Goal: Information Seeking & Learning: Check status

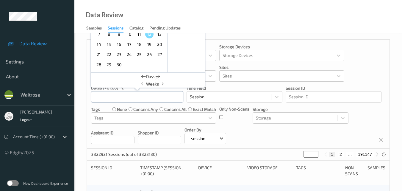
click at [131, 98] on input "text" at bounding box center [137, 96] width 92 height 11
click at [141, 37] on span "11" at bounding box center [139, 34] width 8 height 8
type input "[DATE] 00:00 -> [DATE] 23:59"
click at [286, 128] on div "Devices Devices Storage Devices Storage Devices Clusters Clusters Sites Sites d…" at bounding box center [238, 94] width 302 height 109
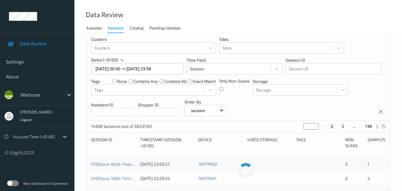
scroll to position [59, 0]
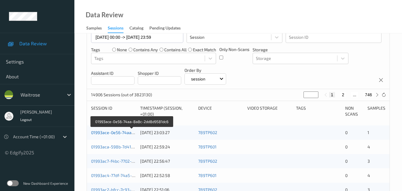
click at [122, 132] on link "01993ace-0e56-74aa-8a8c-2dd8d9581dc6" at bounding box center [132, 132] width 82 height 5
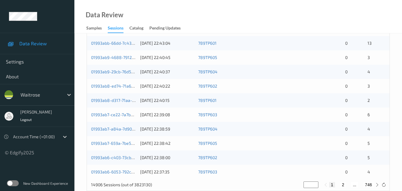
scroll to position [304, 0]
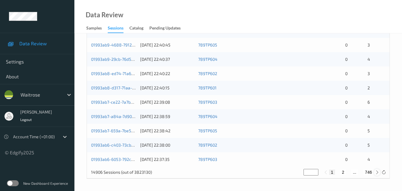
click at [377, 173] on icon at bounding box center [377, 172] width 4 height 4
type input "*"
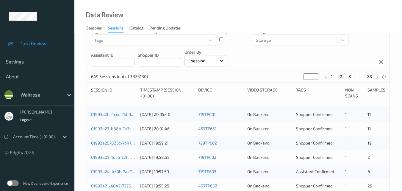
scroll to position [66, 0]
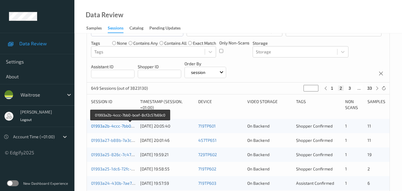
click at [123, 124] on link "01993a2b-4ccc-7bb0-bcef-8cf2c57b69c0" at bounding box center [130, 125] width 79 height 5
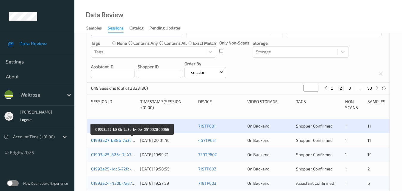
click at [116, 138] on link "01993a27-b88b-7a3c-b40e-051992809966" at bounding box center [132, 139] width 82 height 5
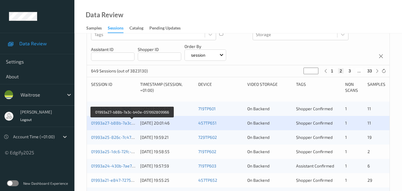
scroll to position [96, 0]
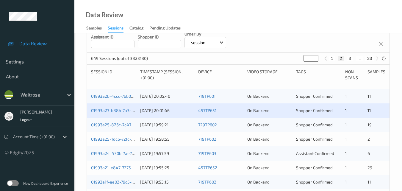
click at [111, 120] on div "01993a25-826c-7c47-8347-72ed4960995b [DATE] 19:59:21 729TP602 On Backend Shoppe…" at bounding box center [238, 124] width 302 height 14
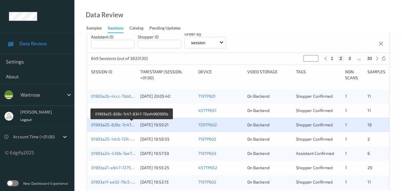
click at [122, 126] on link "01993a25-826c-7c47-8347-72ed4960995b" at bounding box center [132, 124] width 82 height 5
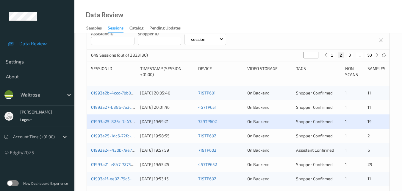
scroll to position [155, 0]
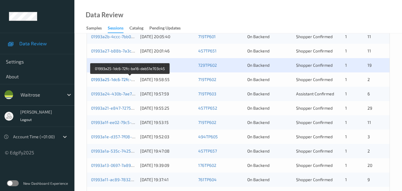
click at [114, 80] on link "01993a25-1dc6-72fc-ba16-dab51e703c45" at bounding box center [130, 79] width 79 height 5
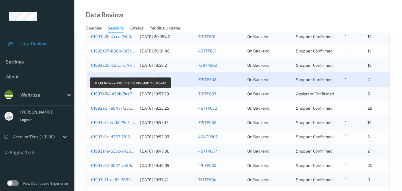
click at [123, 93] on link "01993a24-430b-7ae7-b1d5-990f103164fc" at bounding box center [130, 93] width 79 height 5
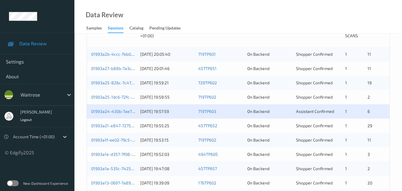
scroll to position [126, 0]
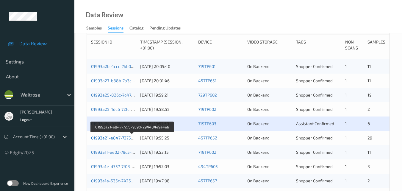
click at [112, 136] on link "01993a21-e847-7275-959d-294484e9a4eb" at bounding box center [132, 137] width 83 height 5
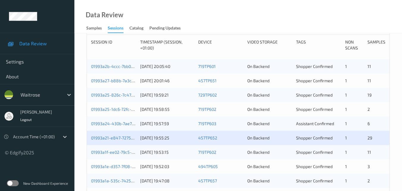
click at [114, 147] on div "01993a1f-ee02-79c5-b257-f3fb3e94a173 [DATE] 19:53:15 719TP602 On Backend Shoppe…" at bounding box center [238, 152] width 302 height 14
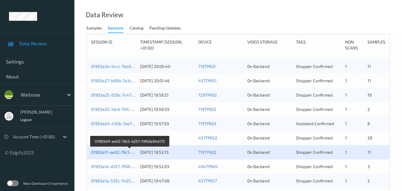
click at [120, 152] on link "01993a1f-ee02-79c5-b257-f3fb3e94a173" at bounding box center [130, 151] width 78 height 5
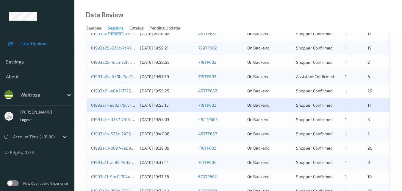
scroll to position [185, 0]
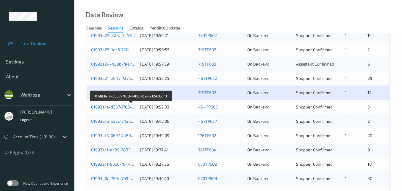
click at [114, 108] on link "01993a1e-d357-7f08-b4bd-b24b324c6df3" at bounding box center [131, 106] width 80 height 5
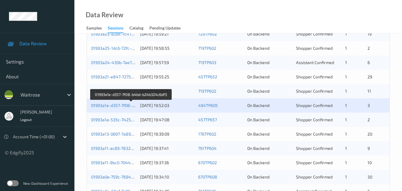
scroll to position [215, 0]
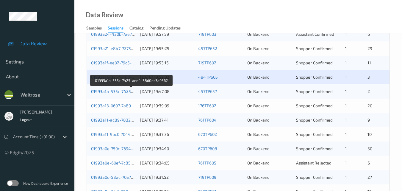
click at [113, 89] on link "01993a1a-535c-7425-aee4-38d0ec3a9562" at bounding box center [132, 91] width 82 height 5
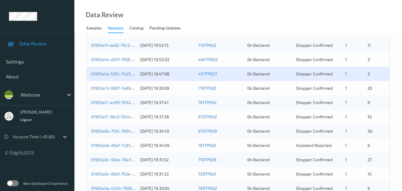
scroll to position [244, 0]
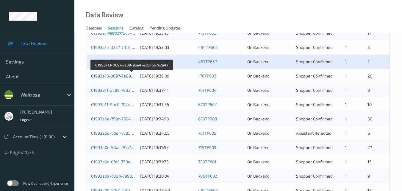
click at [118, 75] on link "01993a13-0697-7a89-9ba4-e2b46b7a2a47" at bounding box center [132, 75] width 82 height 5
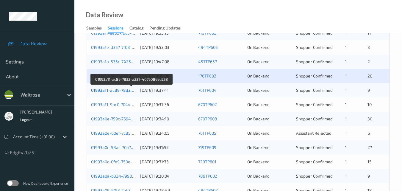
click at [118, 89] on link "01993a11-ac89-7832-a237-40760869d253" at bounding box center [131, 89] width 81 height 5
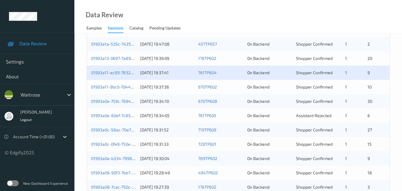
scroll to position [274, 0]
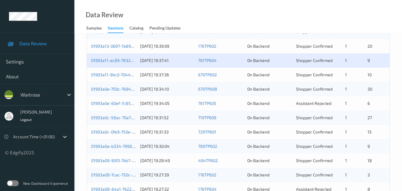
click at [115, 71] on div "01993a11-9bc0-7044-9609-dd4bed4f75ec [DATE] 19:37:36 670TP602 On Backend Shoppe…" at bounding box center [238, 75] width 302 height 14
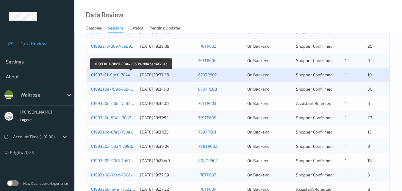
click at [121, 74] on link "01993a11-9bc0-7044-9609-dd4bed4f75ec" at bounding box center [131, 74] width 80 height 5
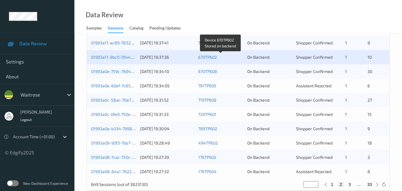
scroll to position [304, 0]
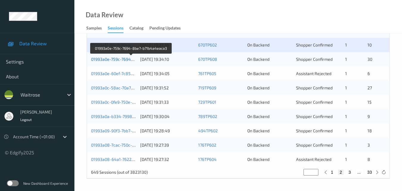
click at [114, 59] on link "01993a0e-759c-7694-8be7-b71b4a4eaca3" at bounding box center [131, 59] width 81 height 5
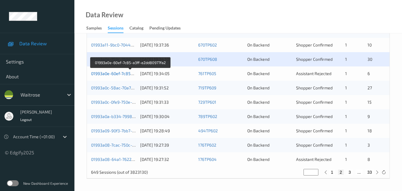
click at [112, 71] on link "01993a0e-60ef-7c85-a3ff-e2dd80977fa2" at bounding box center [130, 73] width 78 height 5
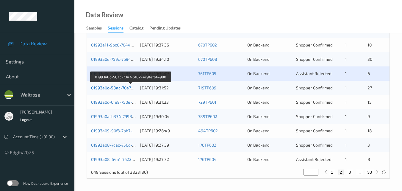
click at [120, 88] on link "01993a0c-58ac-70a7-bf02-4c9fef6f49d0" at bounding box center [130, 87] width 78 height 5
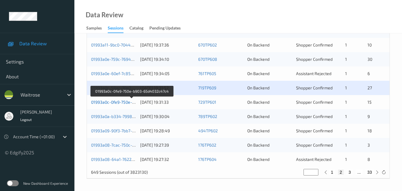
click at [111, 102] on link "01993a0c-0fe9-750e-b903-65d4032c47c4" at bounding box center [131, 101] width 81 height 5
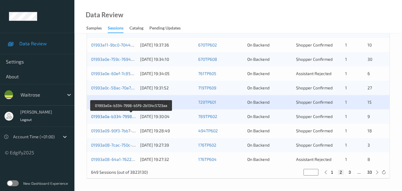
click at [113, 115] on link "01993a0a-b334-7998-b5f9-2b134c5723aa" at bounding box center [131, 116] width 81 height 5
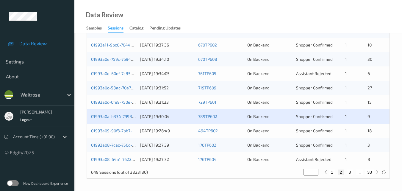
click at [114, 126] on div "01993a09-90f3-7bb7-a5c3-8782f112d688 [DATE] 19:28:49 494TP602 On Backend Shoppe…" at bounding box center [238, 130] width 302 height 14
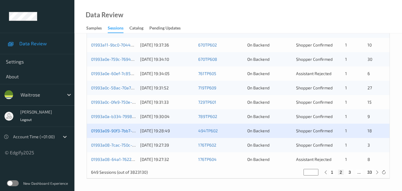
click at [119, 132] on link "01993a09-90f3-7bb7-a5c3-8782f112d688" at bounding box center [130, 130] width 79 height 5
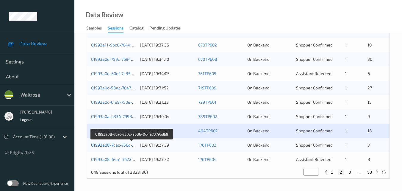
click at [111, 142] on link "01993a08-7cac-750c-ab86-0d4a7079bdb9" at bounding box center [131, 144] width 81 height 5
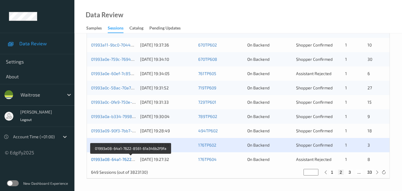
click at [109, 158] on link "01993a08-64a1-7622-8561-61a346b2f9fa" at bounding box center [131, 158] width 80 height 5
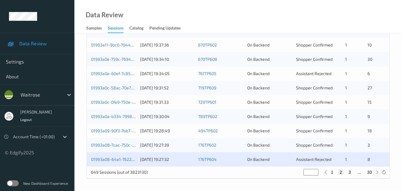
click at [378, 172] on icon at bounding box center [377, 172] width 4 height 4
type input "*"
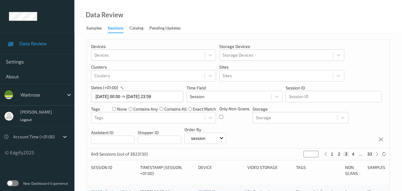
scroll to position [0, 0]
click at [377, 156] on icon at bounding box center [377, 154] width 4 height 4
type input "*"
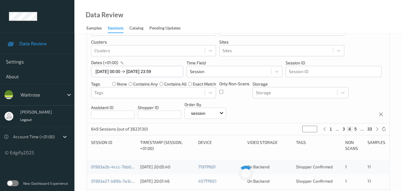
scroll to position [59, 0]
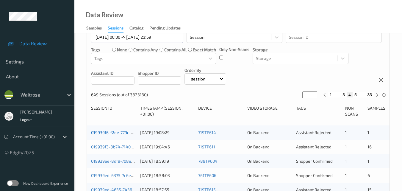
click at [118, 130] on link "019939f6-f2de-779c-b478-6ba39a39022e" at bounding box center [131, 132] width 80 height 5
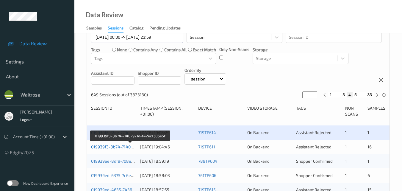
click at [119, 145] on link "019939f3-8b74-7140-921d-f42ec1306e5f" at bounding box center [130, 146] width 78 height 5
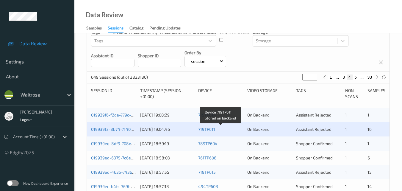
scroll to position [89, 0]
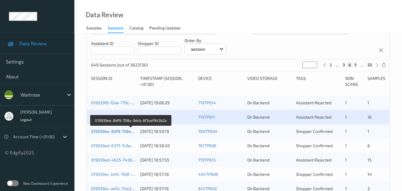
click at [122, 130] on link "019939ee-8df9-708e-9dcb-6f3cef943b2a" at bounding box center [131, 130] width 80 height 5
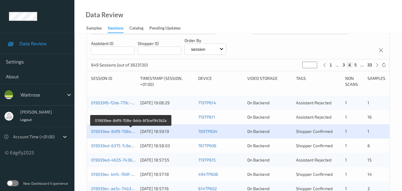
scroll to position [119, 0]
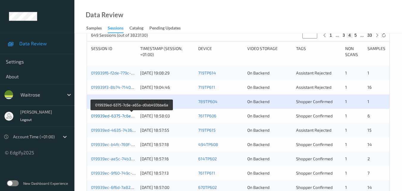
click at [118, 115] on link "019939ed-6375-7c6e-a65a-d0ab493bbe6a" at bounding box center [132, 115] width 82 height 5
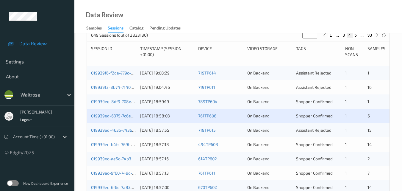
click at [115, 126] on div "019939ed-4635-7436-a9a2-d51d0edeb3cf [DATE] 18:57:55 719TP615 On Backend Assist…" at bounding box center [238, 130] width 302 height 14
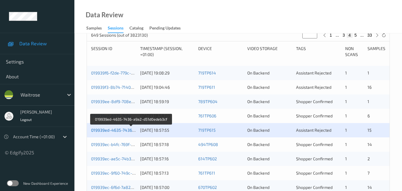
click at [115, 129] on link "019939ed-4635-7436-a9a2-d51d0edeb3cf" at bounding box center [131, 129] width 81 height 5
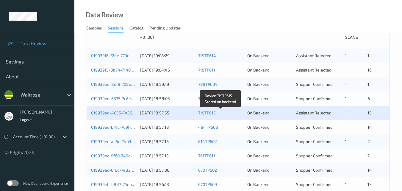
scroll to position [149, 0]
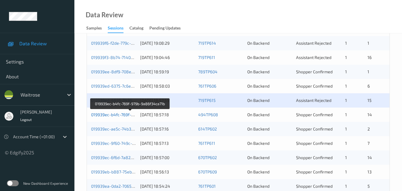
click at [118, 113] on link "019939ec-b4fc-769f-979b-9a86f34ca71b" at bounding box center [130, 114] width 78 height 5
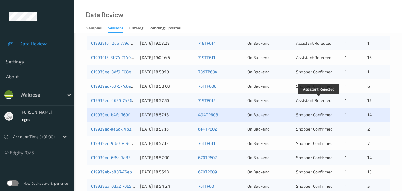
scroll to position [178, 0]
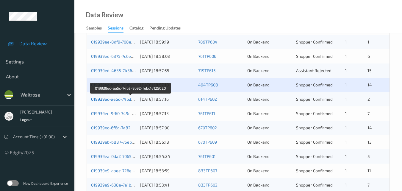
click at [119, 97] on link "019939ec-ae5c-74b3-9b92-febc1e125020" at bounding box center [130, 98] width 79 height 5
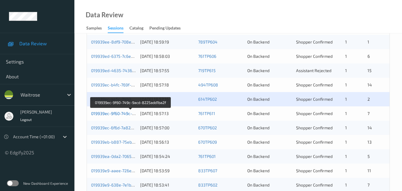
click at [115, 111] on link "019939ec-9f60-749c-9acd-8225add1ba2f" at bounding box center [130, 113] width 79 height 5
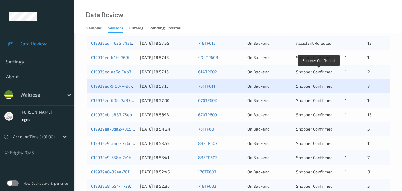
scroll to position [238, 0]
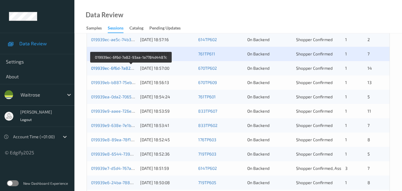
click at [120, 69] on link "019939ec-6f6d-7a82-93aa-1a7784d4487c" at bounding box center [131, 67] width 81 height 5
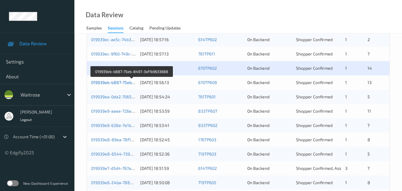
click at [117, 83] on link "019939eb-b887-75eb-8497-3af1b9633688" at bounding box center [132, 82] width 82 height 5
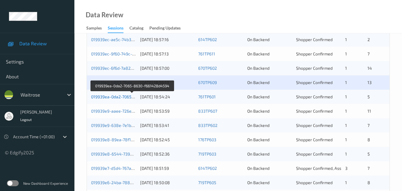
click at [116, 96] on link "019939ea-0da2-7065-8630-f661428d4594" at bounding box center [132, 96] width 82 height 5
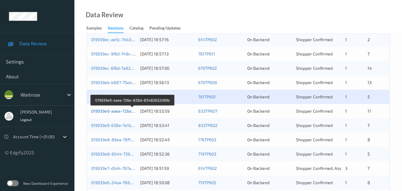
click at [122, 110] on link "019939e9-aaee-726e-828d-85482632d99b" at bounding box center [133, 110] width 84 height 5
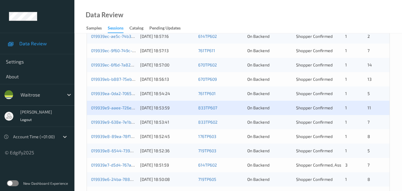
scroll to position [297, 0]
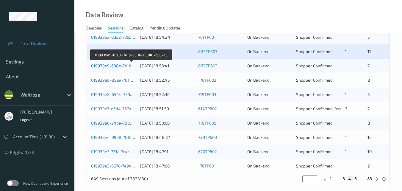
click at [119, 66] on link "019939e9-638e-7e1b-9306-158407b937a3" at bounding box center [131, 65] width 81 height 5
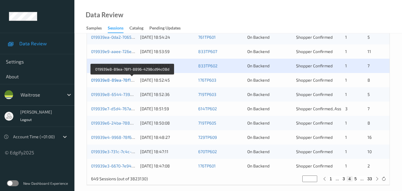
click at [115, 79] on link "019939e8-89ea-78f1-8896-4298cd94c08d" at bounding box center [132, 79] width 83 height 5
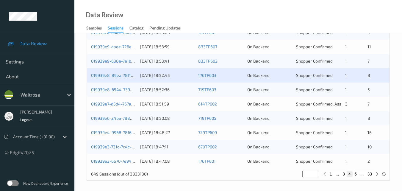
scroll to position [304, 0]
